Goal: Check status: Check status

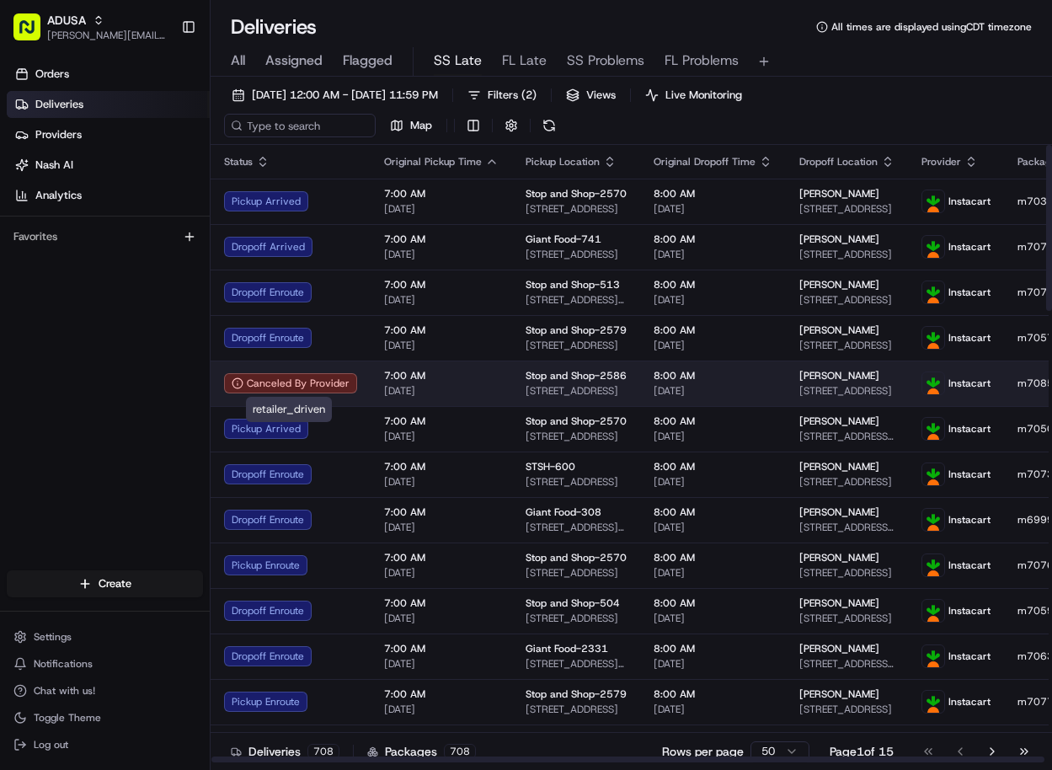
click at [303, 382] on div "Canceled By Provider" at bounding box center [290, 383] width 133 height 20
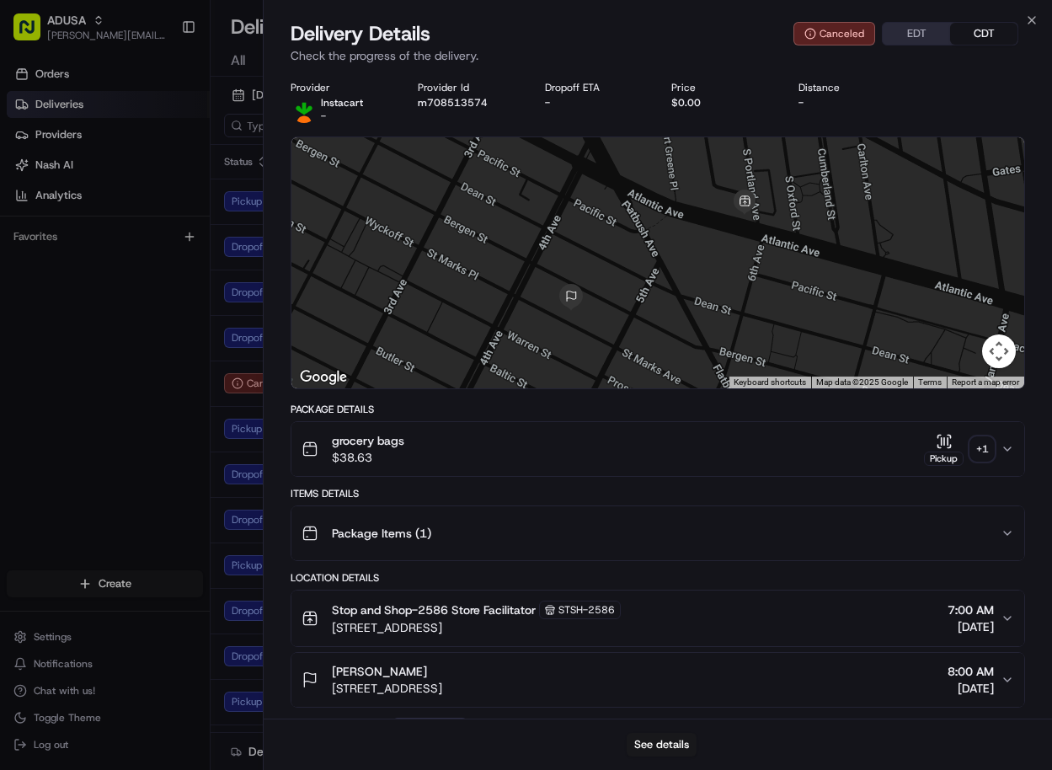
click at [112, 373] on div "Orders Deliveries Providers Nash AI Analytics Favorites" at bounding box center [105, 317] width 210 height 527
